Goal: Transaction & Acquisition: Purchase product/service

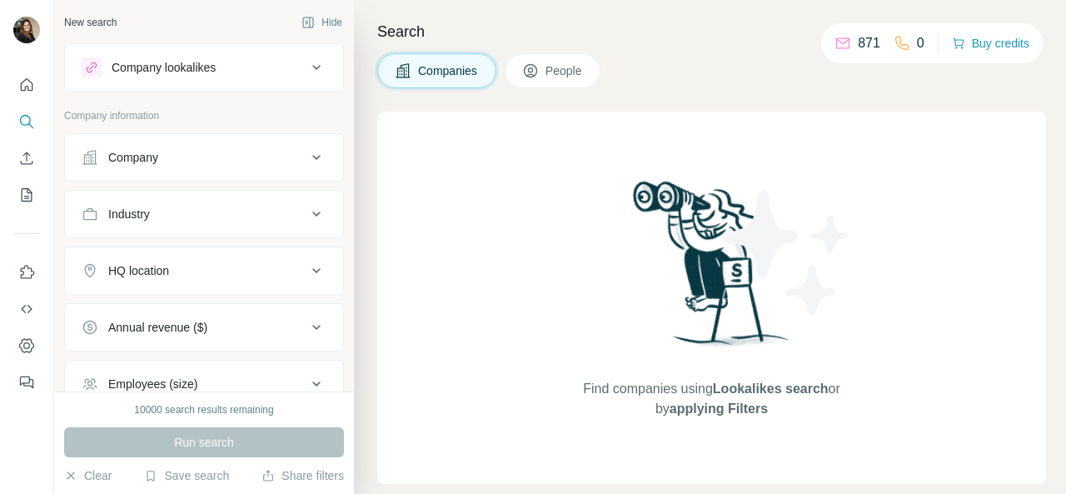
click at [959, 90] on div "Search Companies People Find companies using Lookalikes search or by applying F…" at bounding box center [710, 247] width 712 height 494
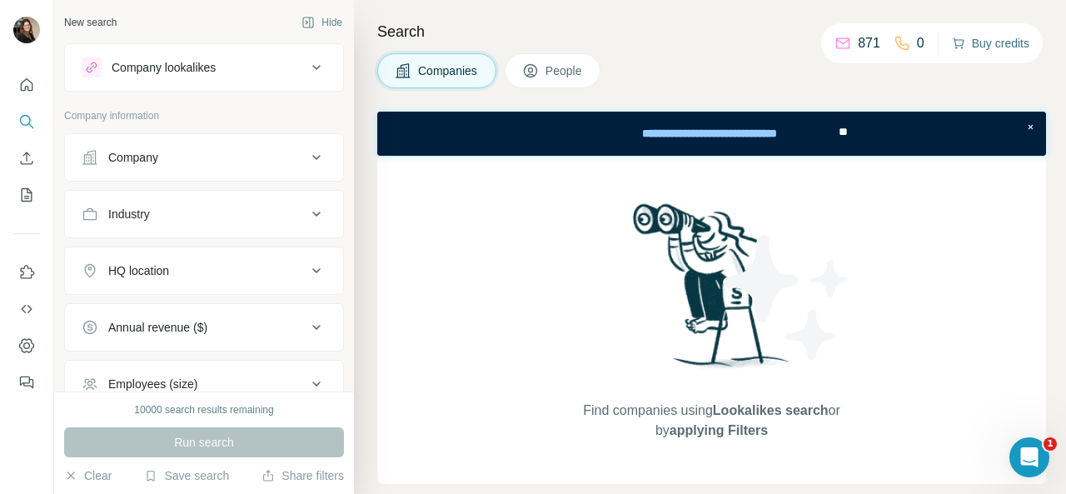
click at [986, 37] on button "Buy credits" at bounding box center [990, 43] width 77 height 23
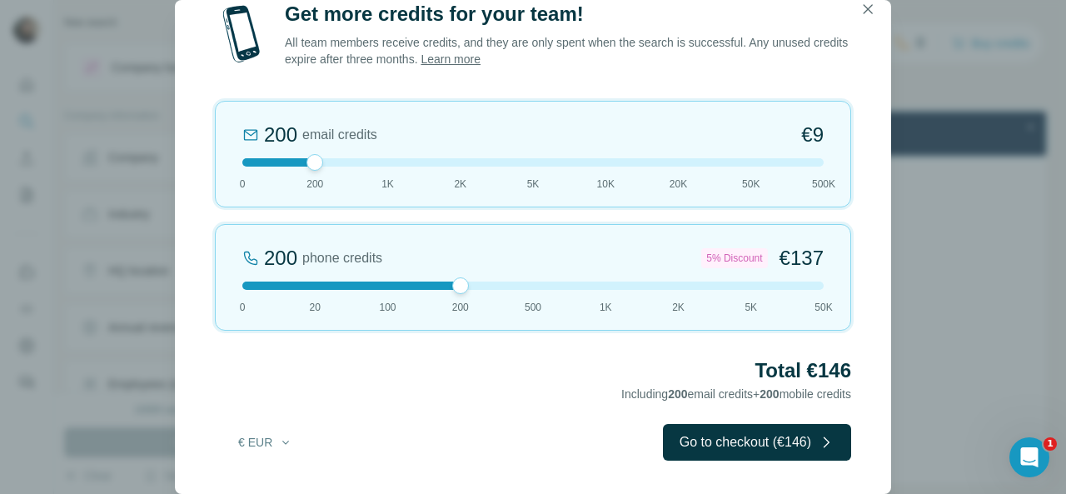
drag, startPoint x: 315, startPoint y: 287, endPoint x: 430, endPoint y: 288, distance: 114.9
click at [430, 288] on div at bounding box center [532, 285] width 581 height 8
drag, startPoint x: 296, startPoint y: 170, endPoint x: 242, endPoint y: 172, distance: 55.0
click at [242, 172] on div "0 email credits €0 0 200 1K 2K 5K 10K 20K 50K 500K" at bounding box center [533, 154] width 636 height 107
click at [249, 452] on button "€ EUR" at bounding box center [265, 442] width 77 height 30
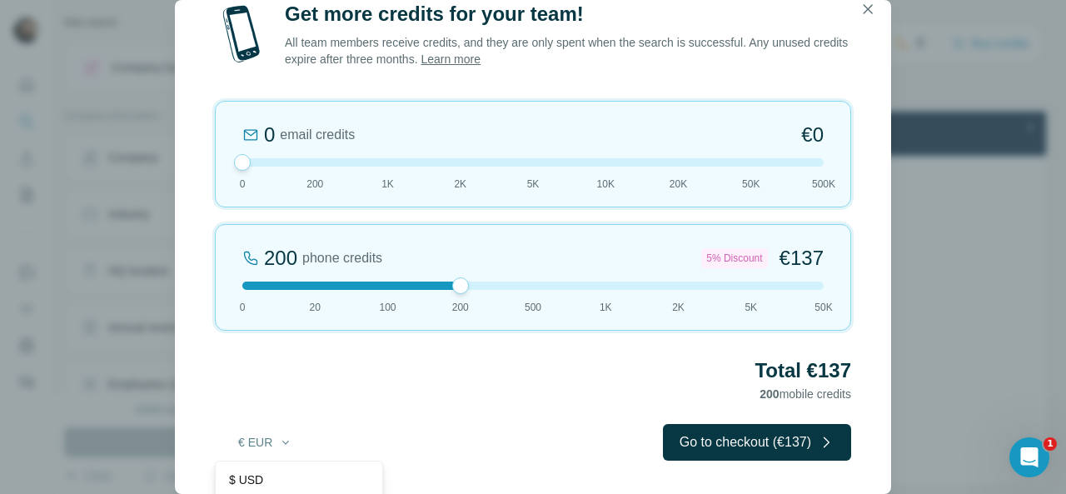
click at [338, 416] on div "Get more credits for your team! All team members receive credits, and they are …" at bounding box center [533, 247] width 716 height 493
drag, startPoint x: 459, startPoint y: 287, endPoint x: 523, endPoint y: 295, distance: 64.6
click at [523, 295] on div "500 phone credits 7% Discount €333 0 20 100 200 500 1K 2K 5K 50K" at bounding box center [533, 277] width 636 height 107
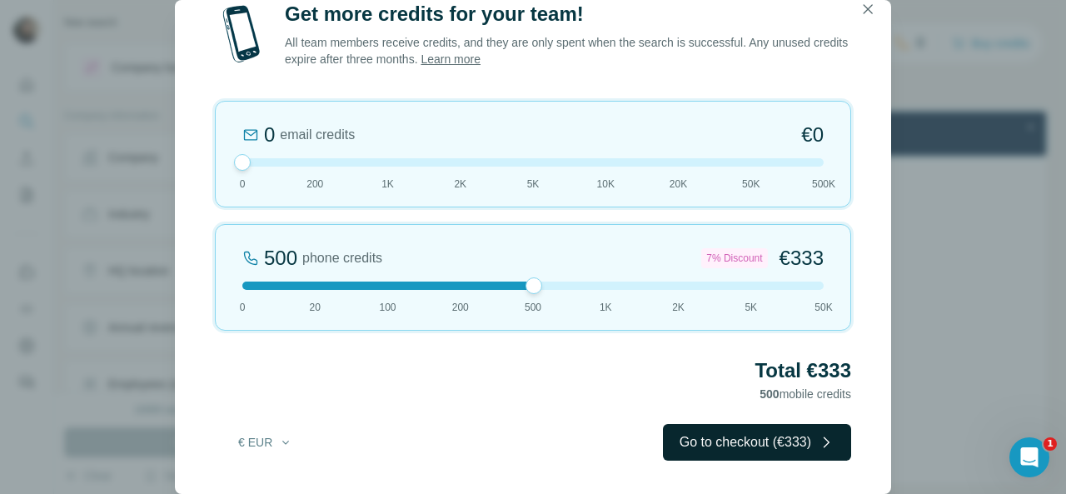
click at [663, 434] on button "Go to checkout (€333)" at bounding box center [757, 442] width 188 height 37
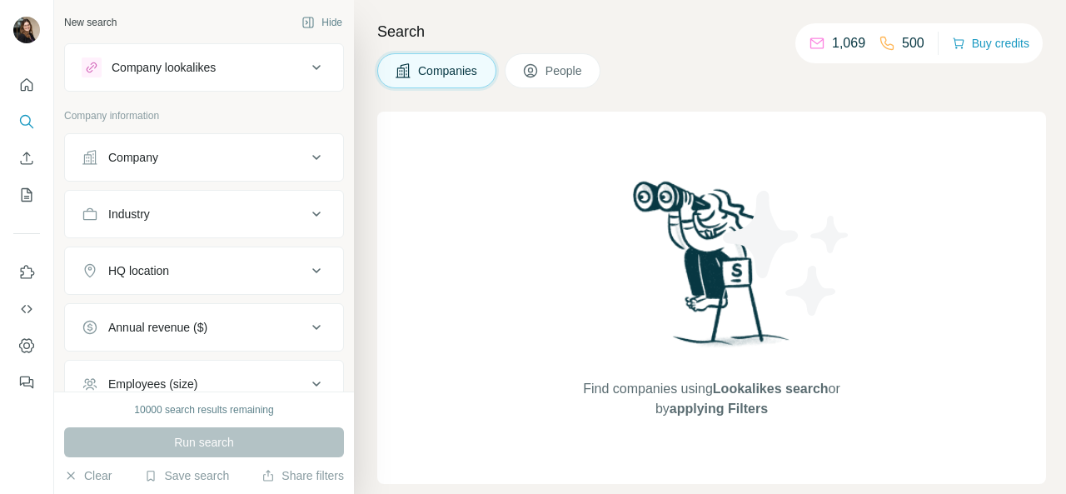
drag, startPoint x: 0, startPoint y: 0, endPoint x: 959, endPoint y: 102, distance: 964.9
click at [959, 102] on div "Search Companies People Find companies using Lookalikes search or by applying F…" at bounding box center [710, 247] width 712 height 494
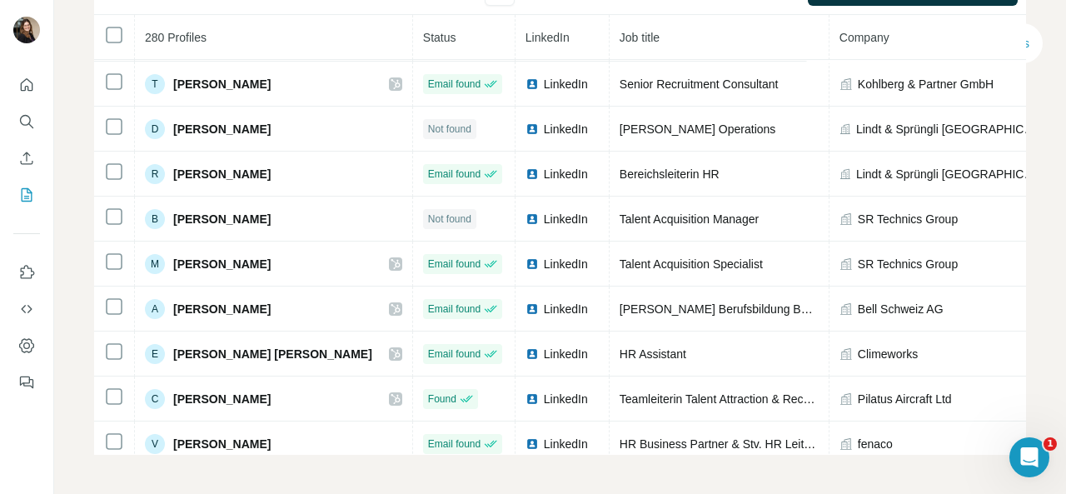
scroll to position [167, 0]
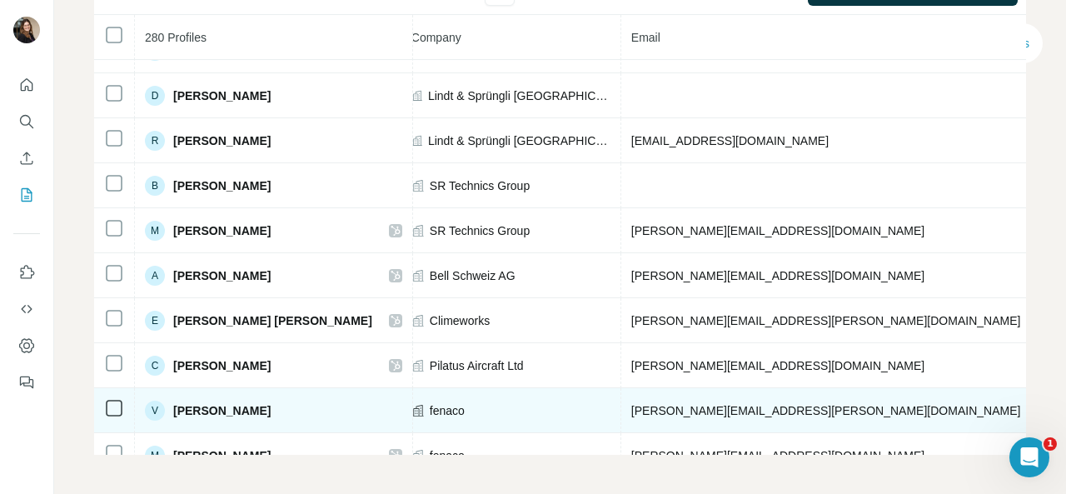
drag, startPoint x: 575, startPoint y: 454, endPoint x: 831, endPoint y: 424, distance: 257.4
click at [831, 424] on div "280 Profiles Status LinkedIn Job title Company Email Mobile Company website Lan…" at bounding box center [560, 235] width 932 height 440
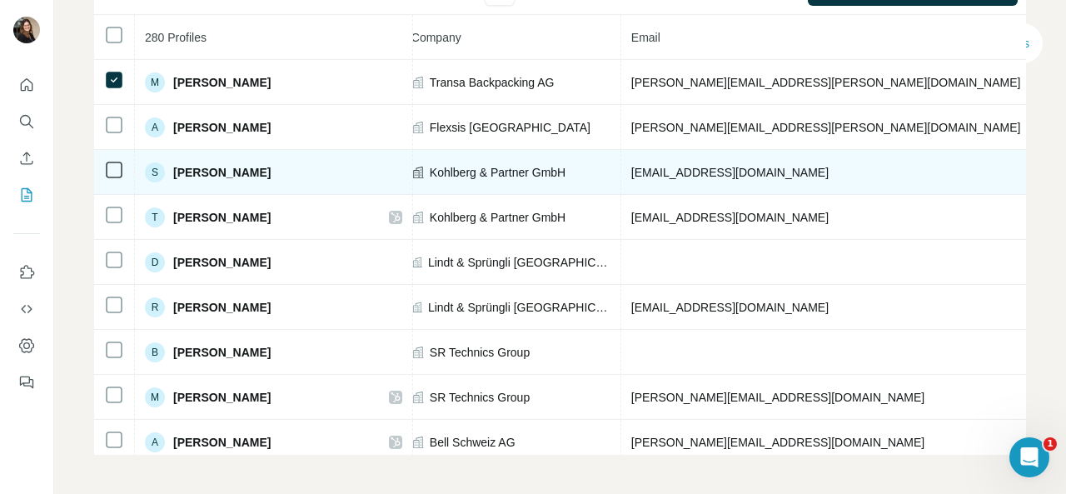
scroll to position [0, 0]
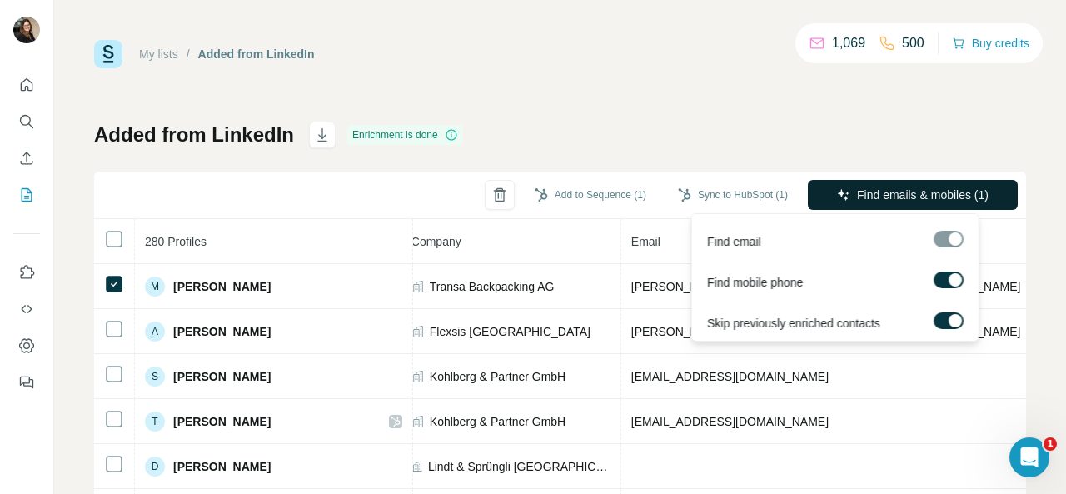
click at [837, 191] on icon "button" at bounding box center [843, 194] width 13 height 13
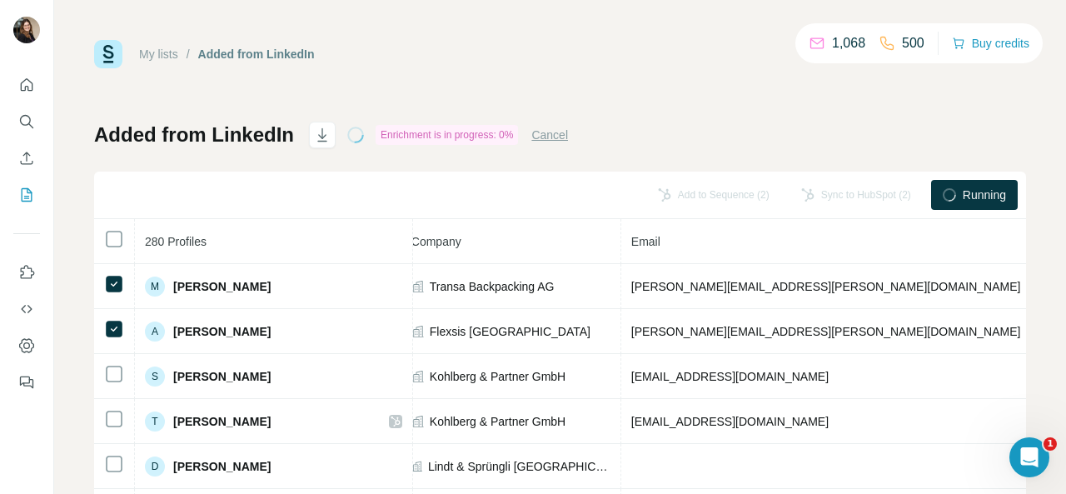
click at [963, 196] on span "Running" at bounding box center [984, 195] width 43 height 17
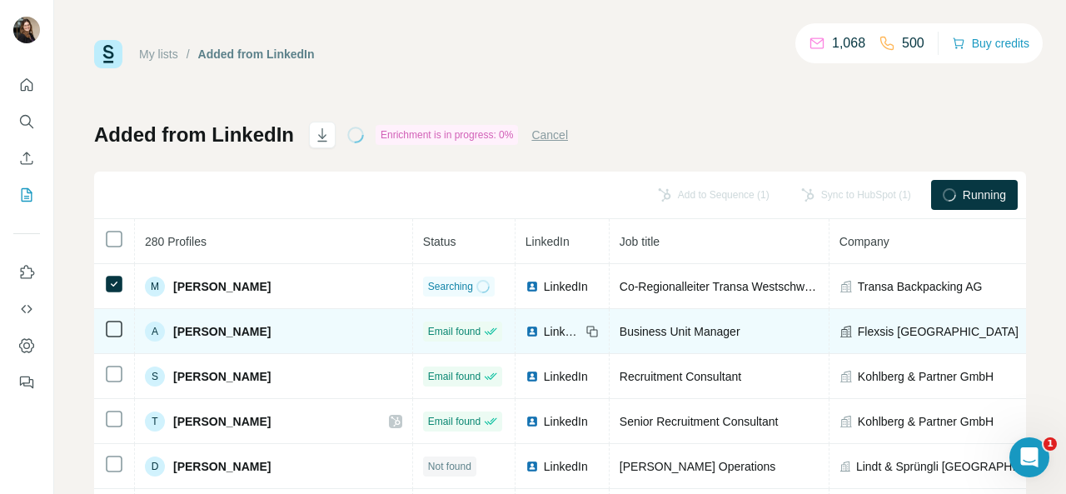
click at [113, 321] on div at bounding box center [114, 329] width 20 height 20
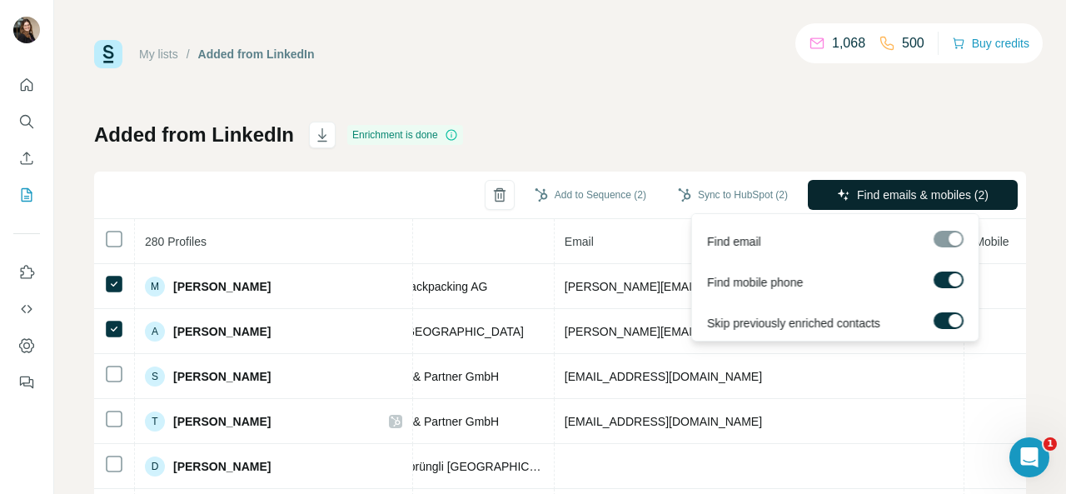
click at [886, 187] on span "Find emails & mobiles (2)" at bounding box center [923, 195] width 132 height 17
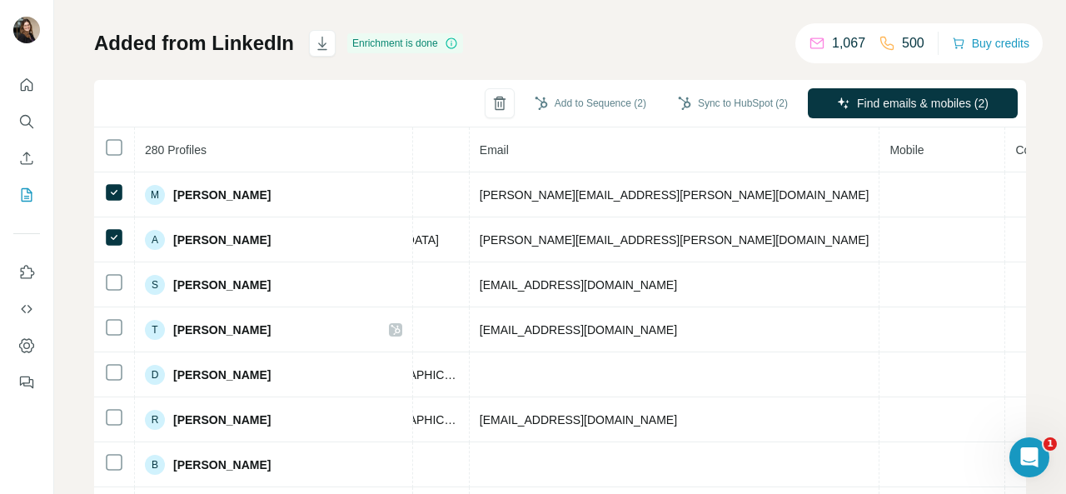
scroll to position [37, 0]
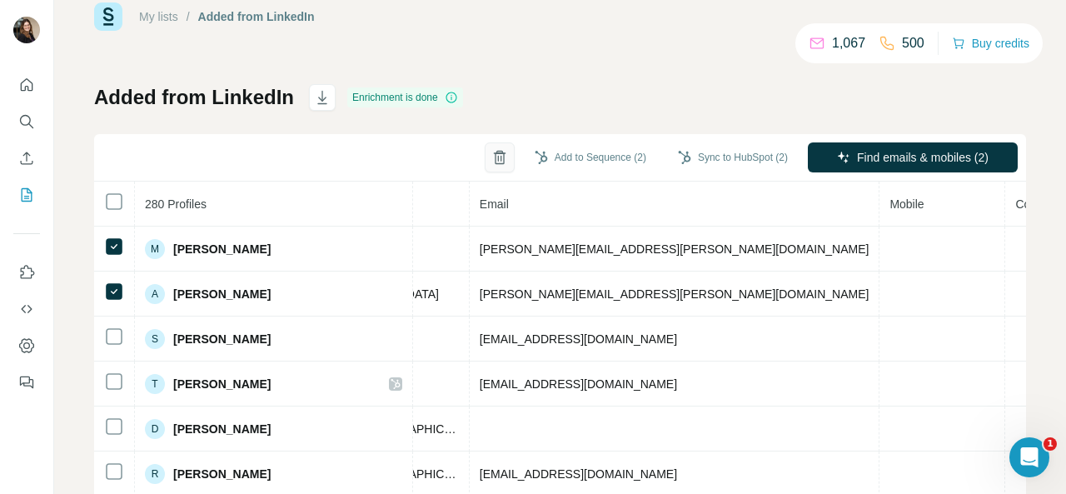
click at [491, 149] on icon "button" at bounding box center [499, 157] width 17 height 17
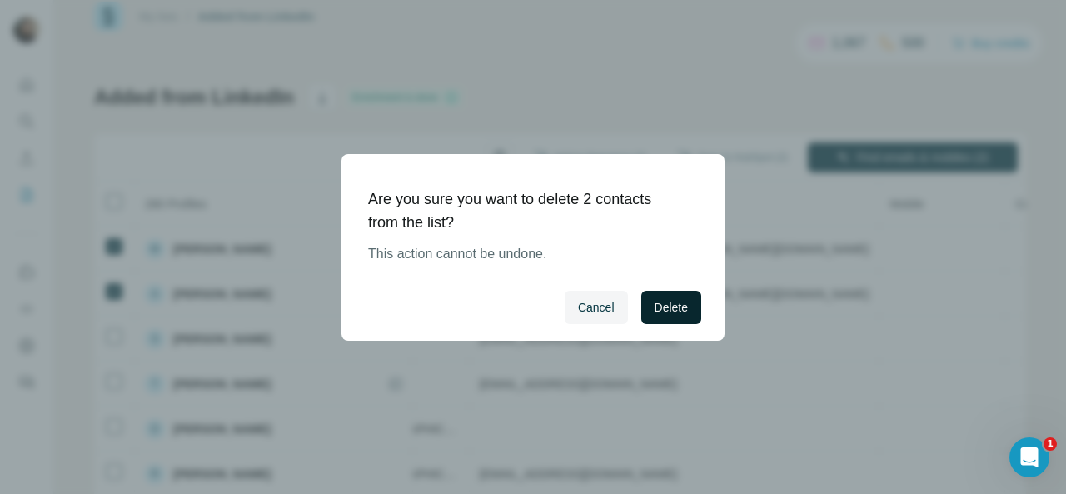
click at [660, 299] on span "Delete" at bounding box center [671, 307] width 33 height 17
